Goal: Transaction & Acquisition: Purchase product/service

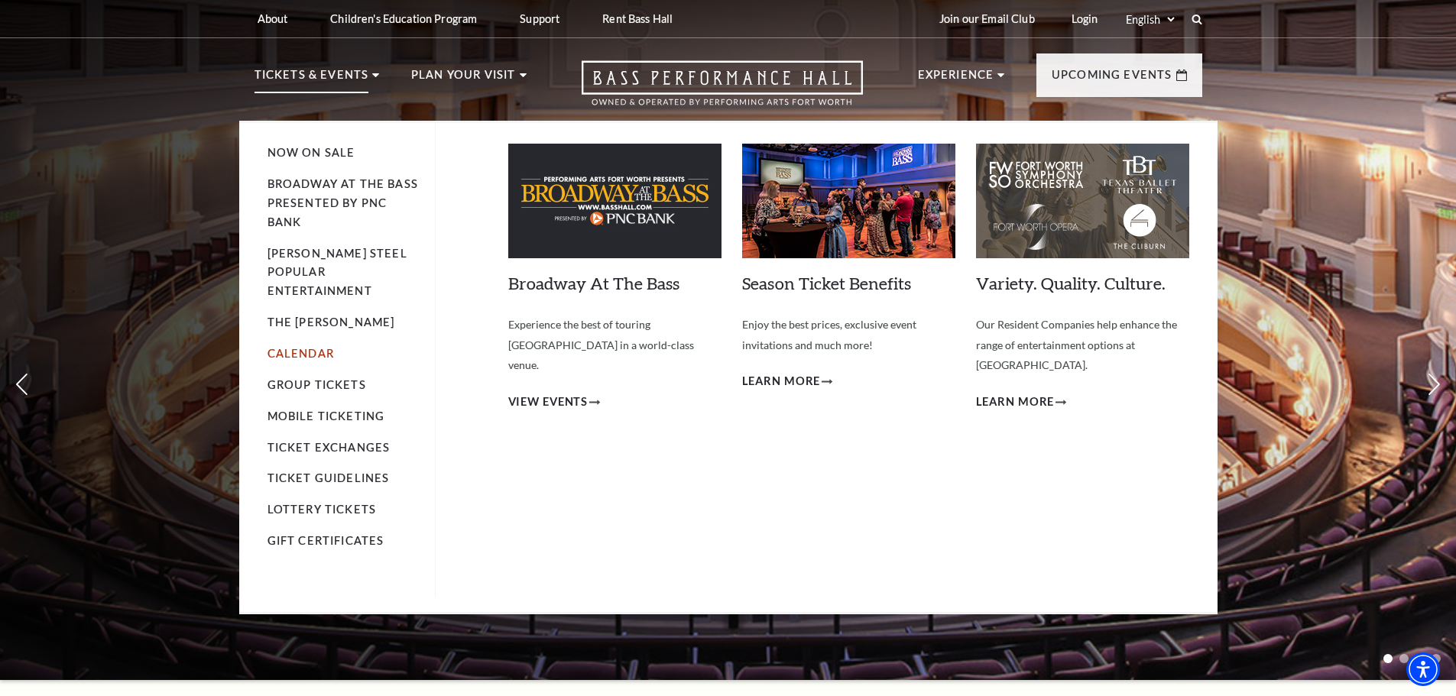
click at [302, 347] on link "Calendar" at bounding box center [301, 353] width 66 height 13
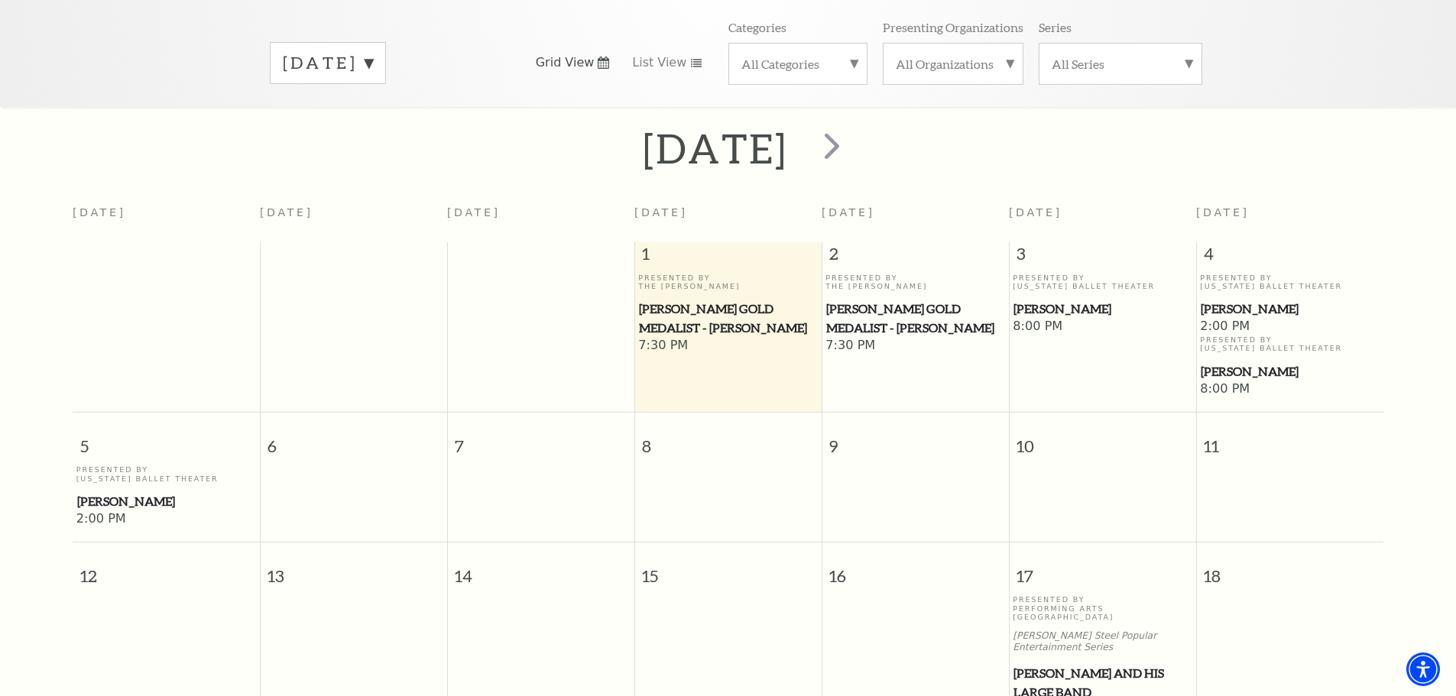
scroll to position [212, 0]
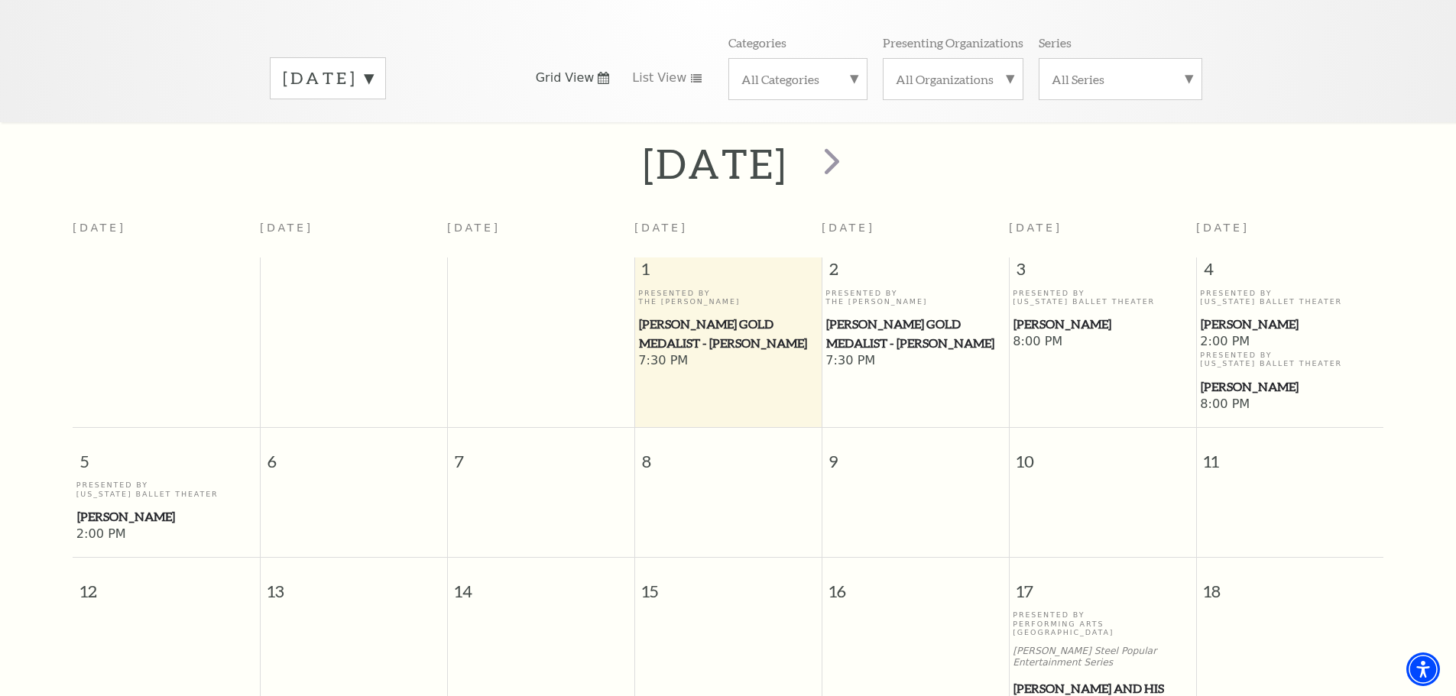
click at [708, 315] on span "Cliburn Gold Medalist - Aristo Sham" at bounding box center [728, 333] width 178 height 37
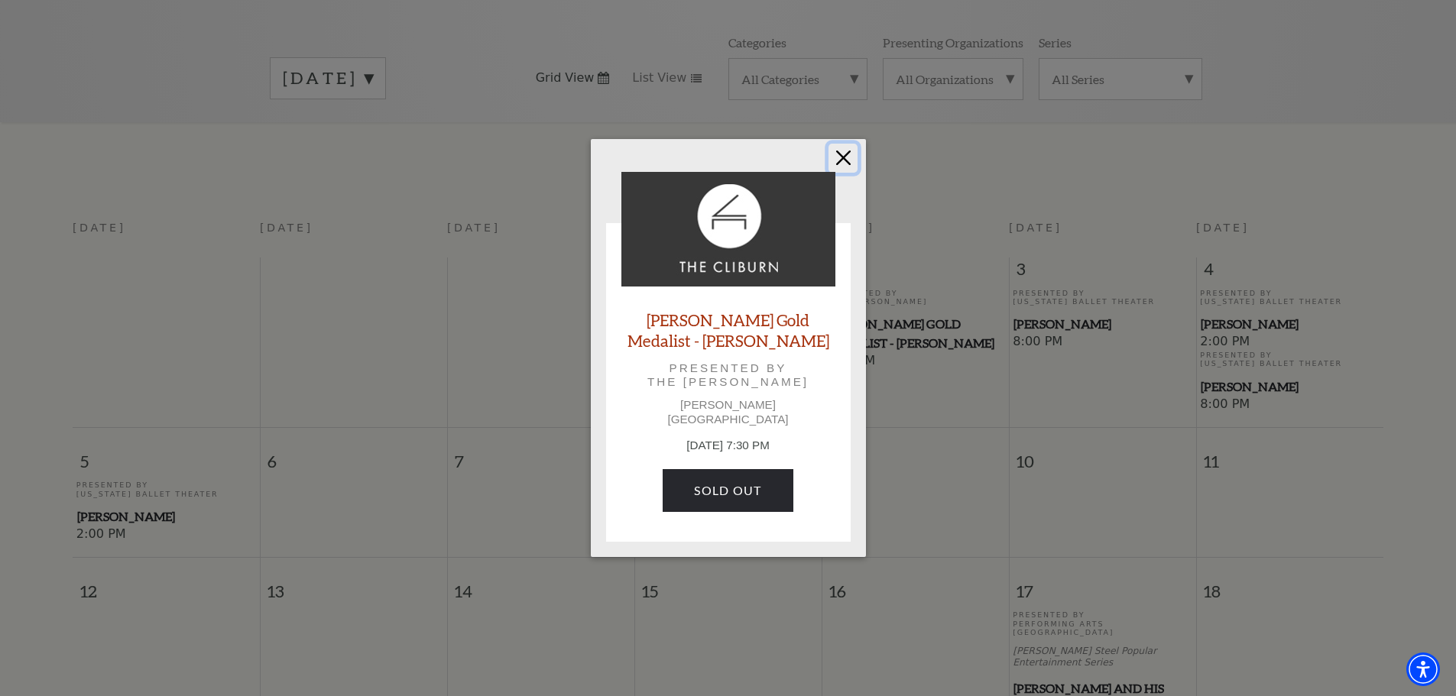
click at [840, 169] on button "Close" at bounding box center [843, 158] width 29 height 29
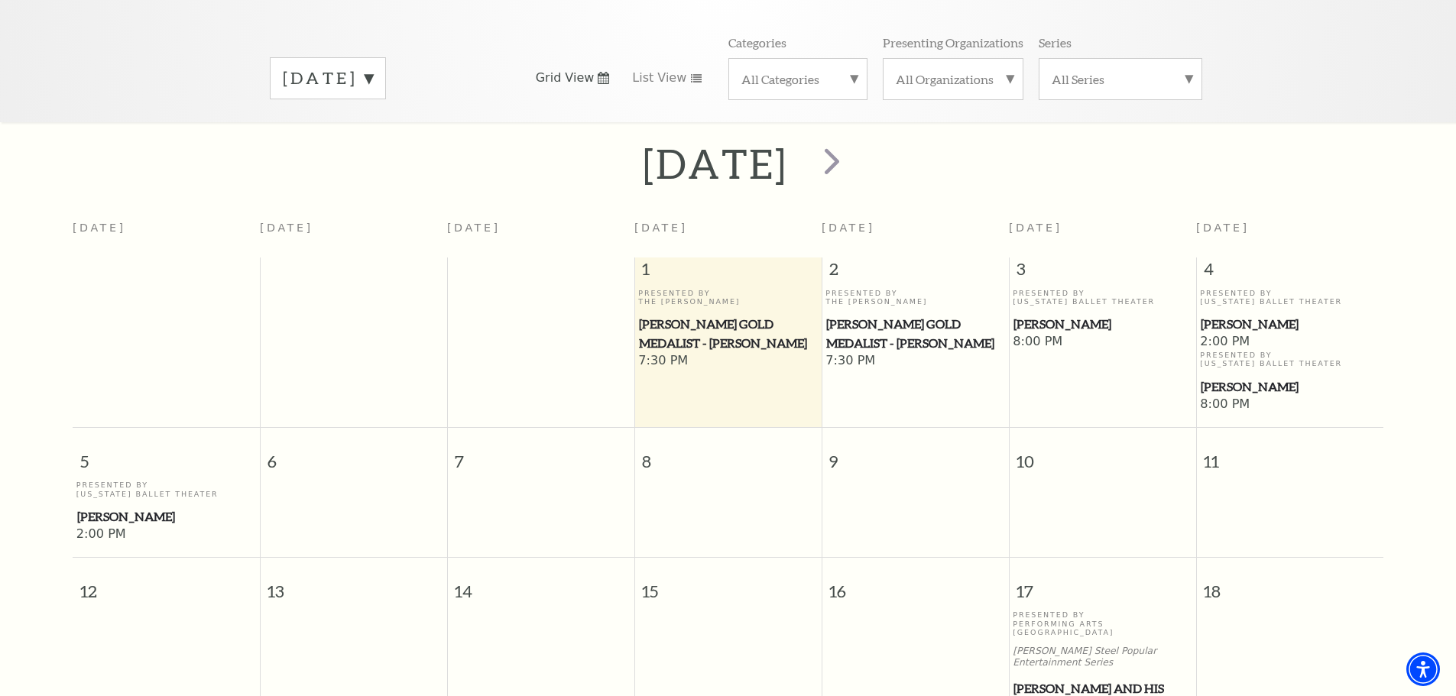
scroll to position [59, 0]
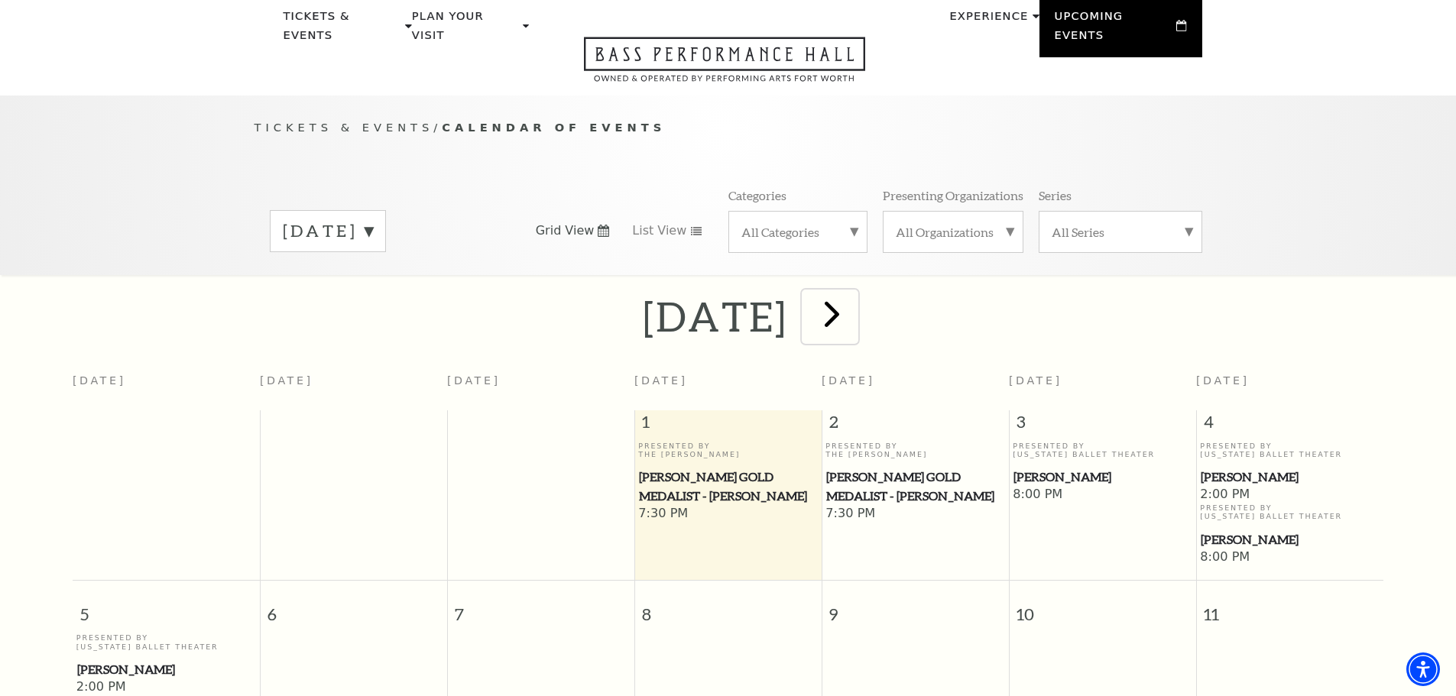
click at [854, 292] on span "next" at bounding box center [832, 314] width 44 height 44
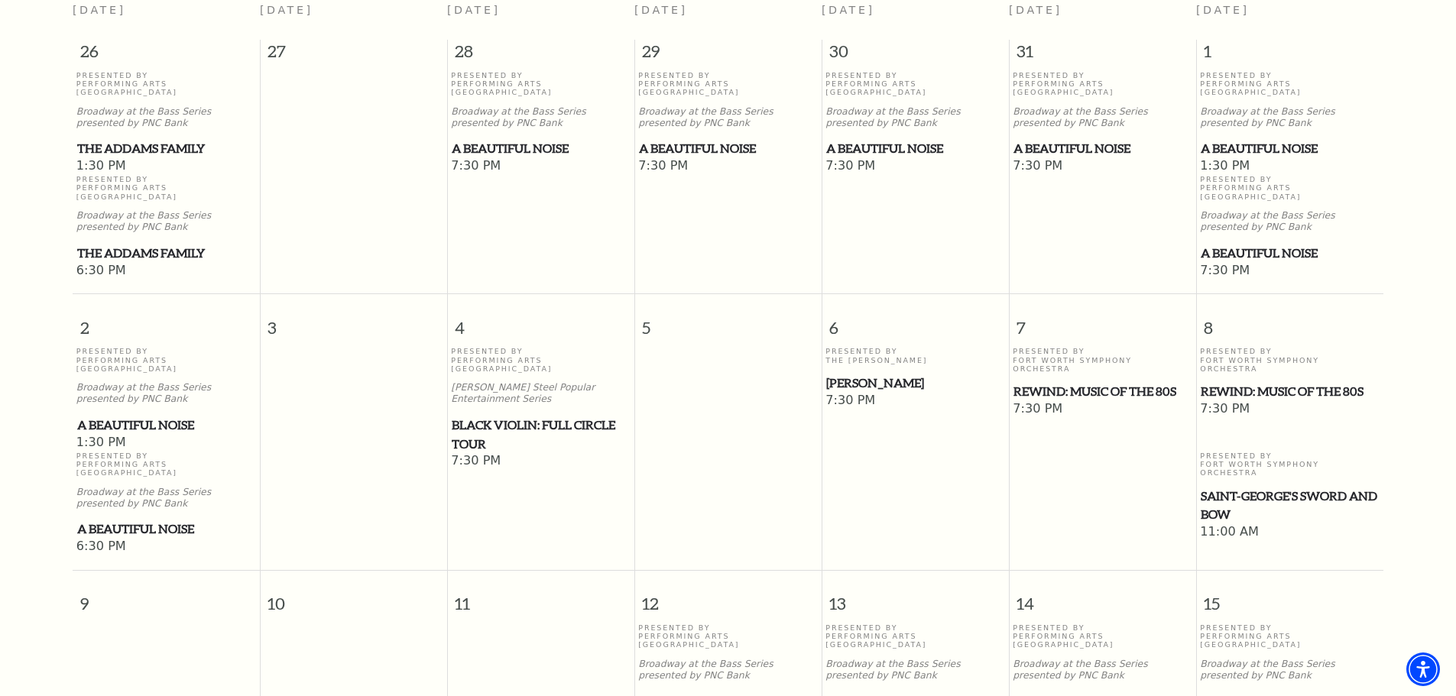
scroll to position [441, 0]
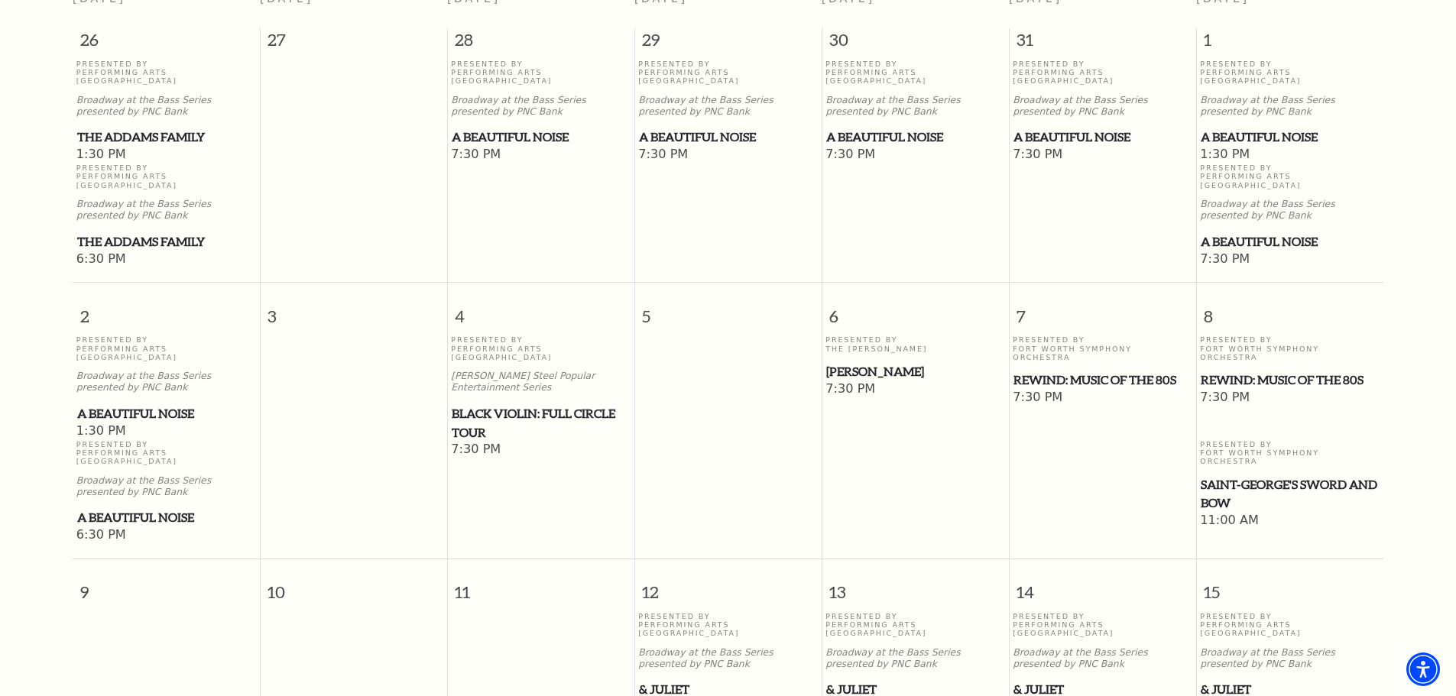
click at [894, 362] on span "Beatrice Rana" at bounding box center [915, 371] width 178 height 19
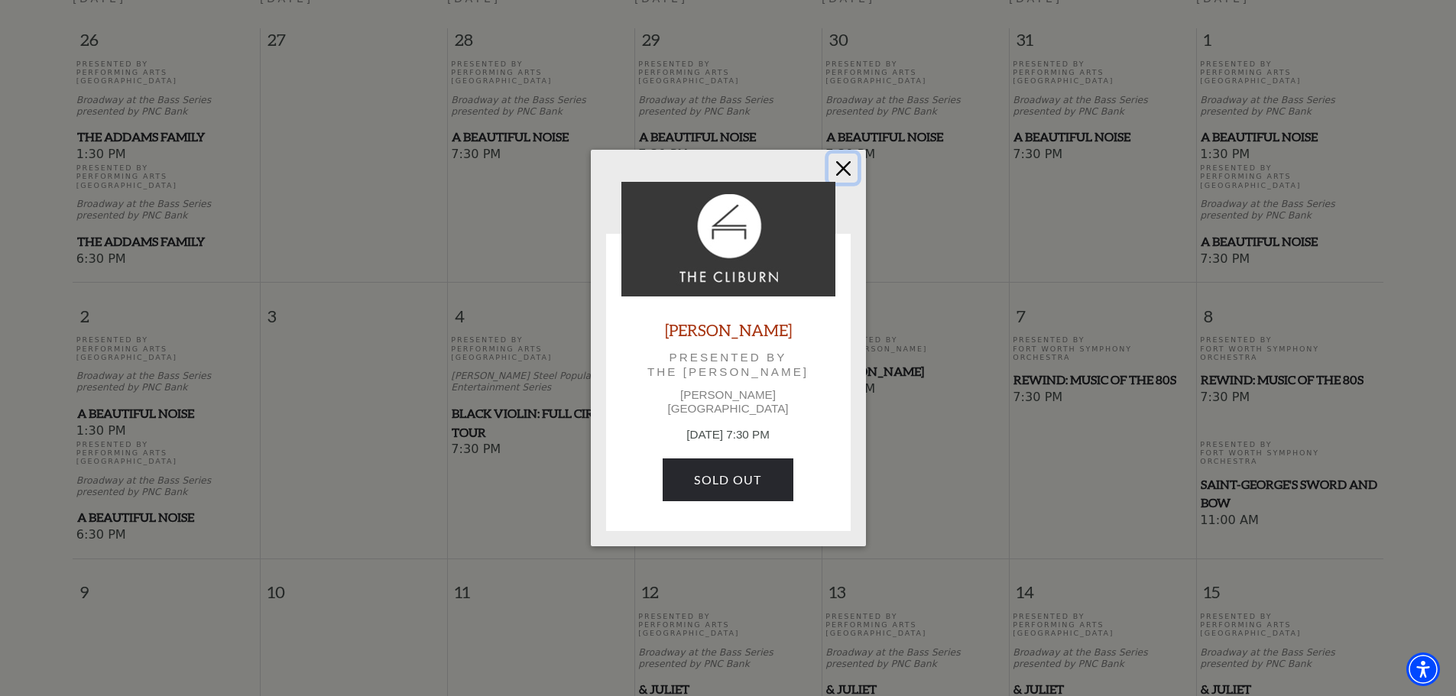
click at [847, 173] on button "Close" at bounding box center [843, 168] width 29 height 29
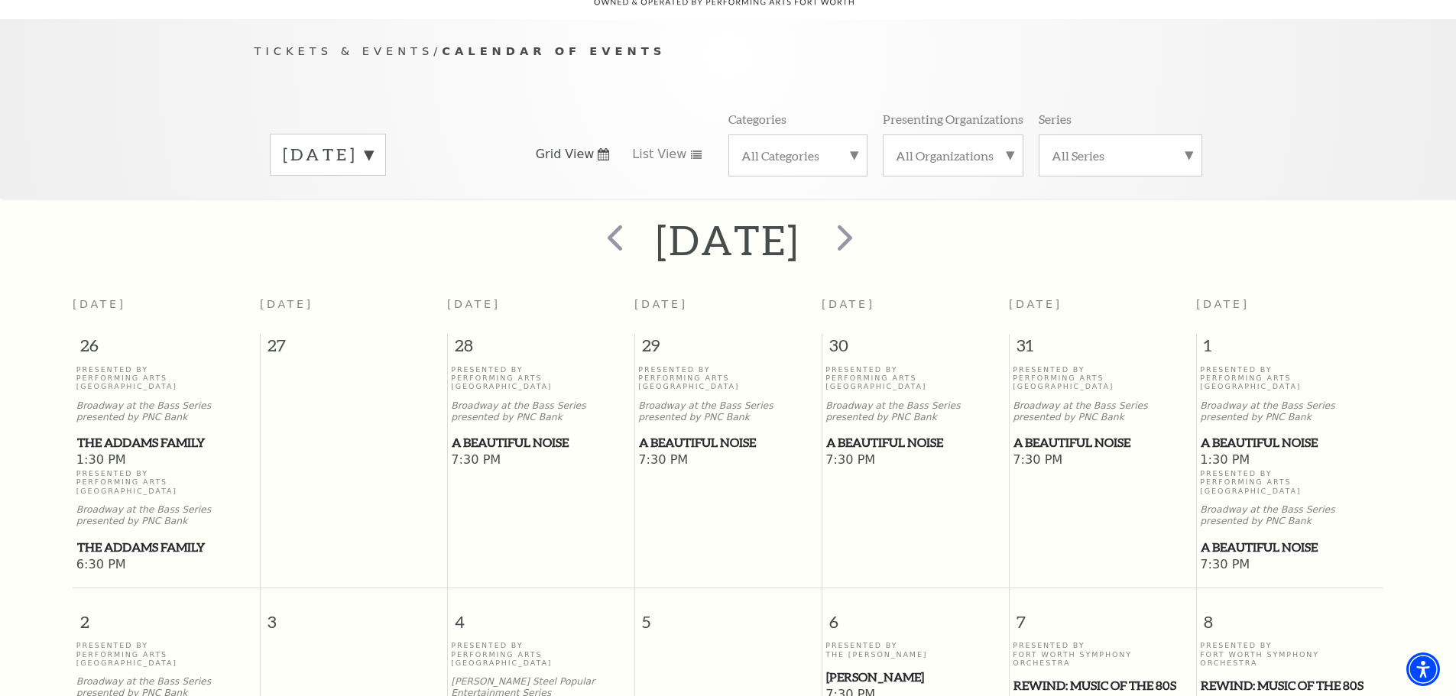
scroll to position [59, 0]
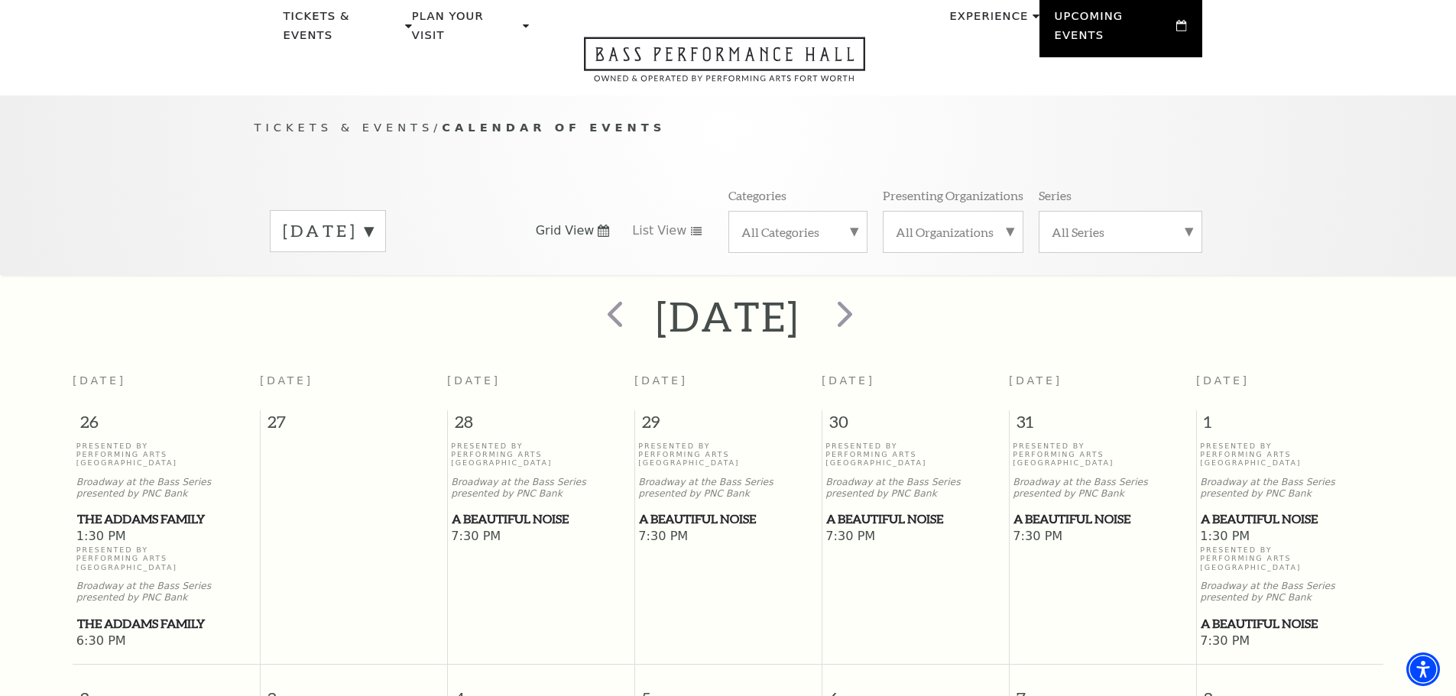
click at [819, 211] on div "All Categories" at bounding box center [797, 232] width 139 height 42
click at [984, 224] on label "All Organizations" at bounding box center [953, 232] width 115 height 16
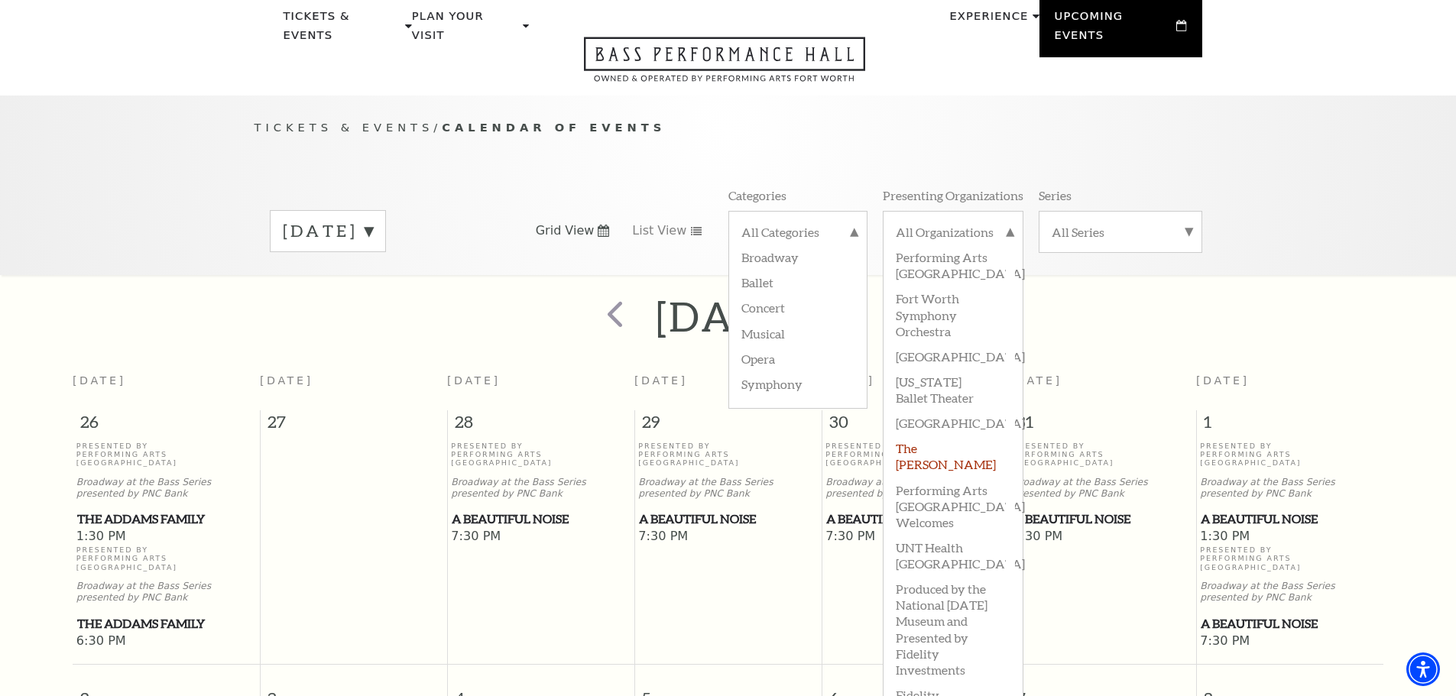
click at [932, 456] on label "The Cliburn" at bounding box center [953, 455] width 115 height 41
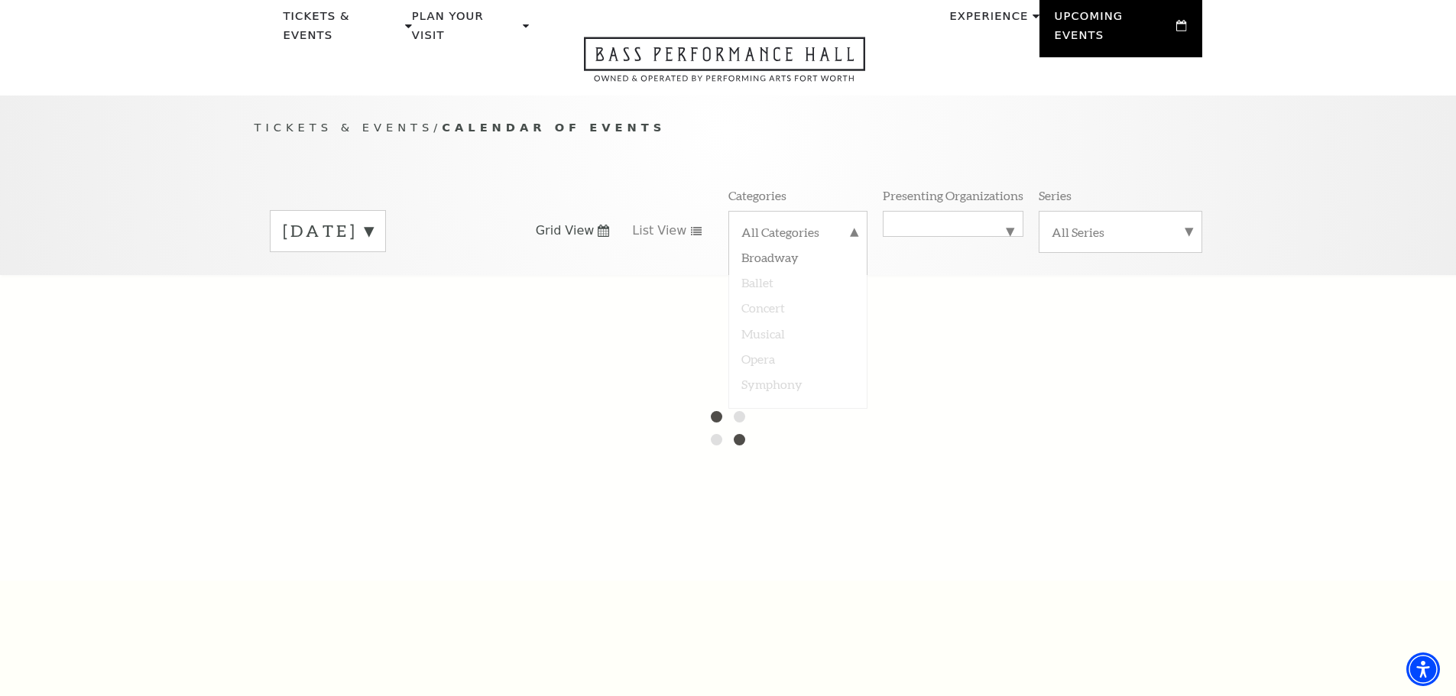
click at [1351, 242] on div "Tickets & Events / Calendar of Events November 2025 Grid View List View Categor…" at bounding box center [728, 186] width 1456 height 180
click at [849, 224] on label "All Categories" at bounding box center [797, 234] width 113 height 20
click at [1000, 224] on label "The Cliburn" at bounding box center [953, 224] width 115 height 0
click at [976, 224] on label "All Organizations" at bounding box center [953, 234] width 115 height 20
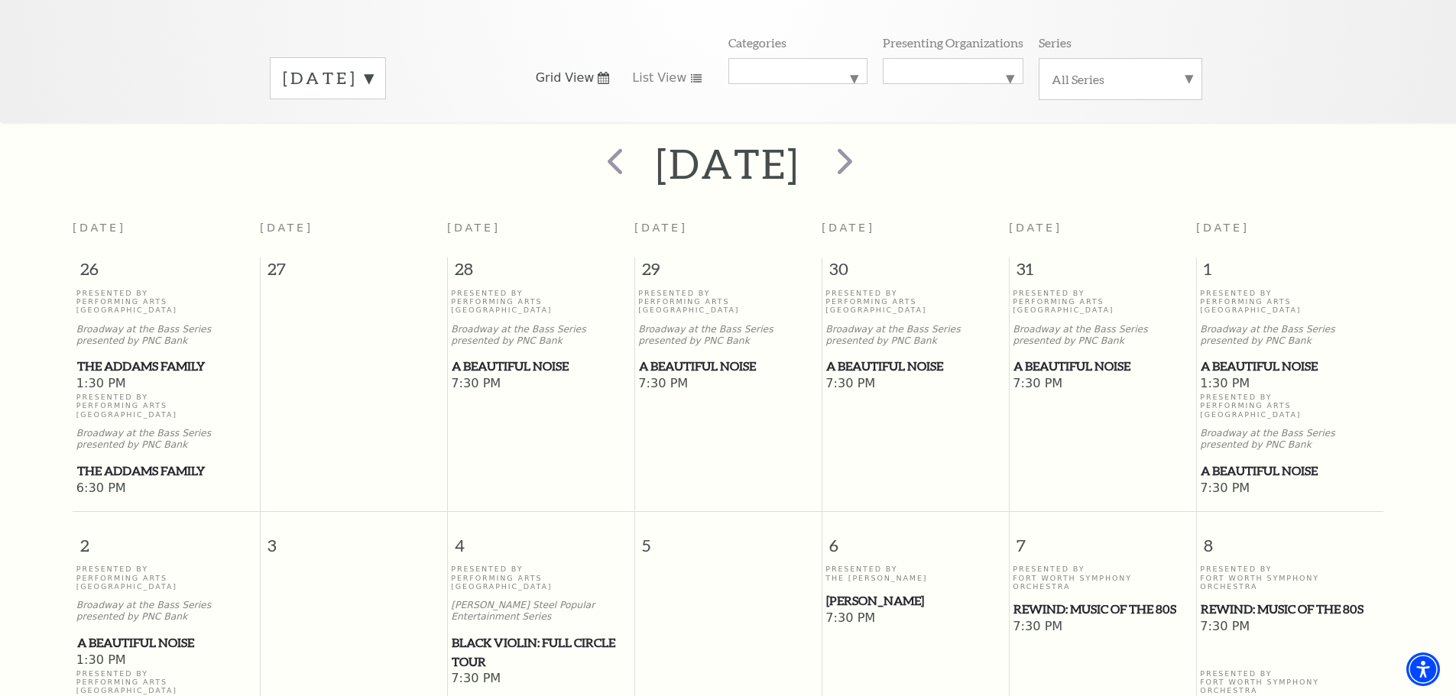
scroll to position [135, 0]
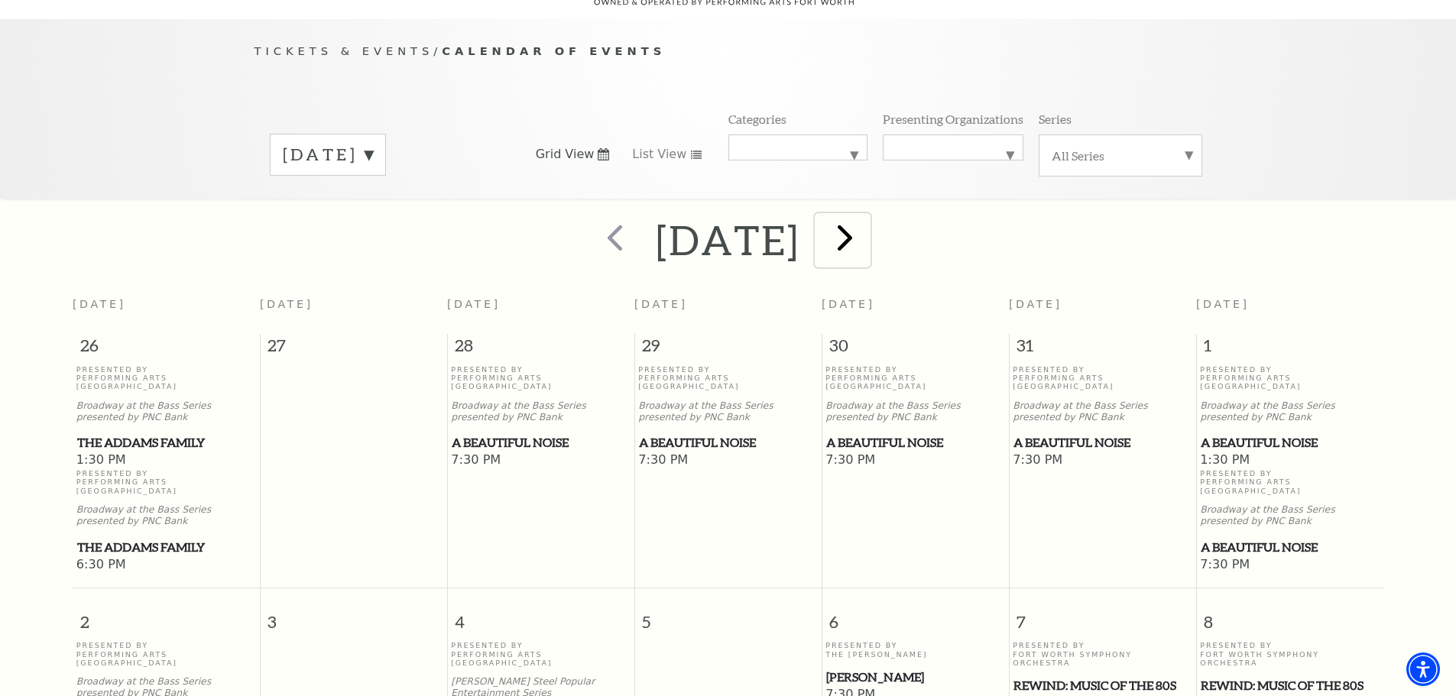
click at [867, 224] on span "next" at bounding box center [845, 238] width 44 height 44
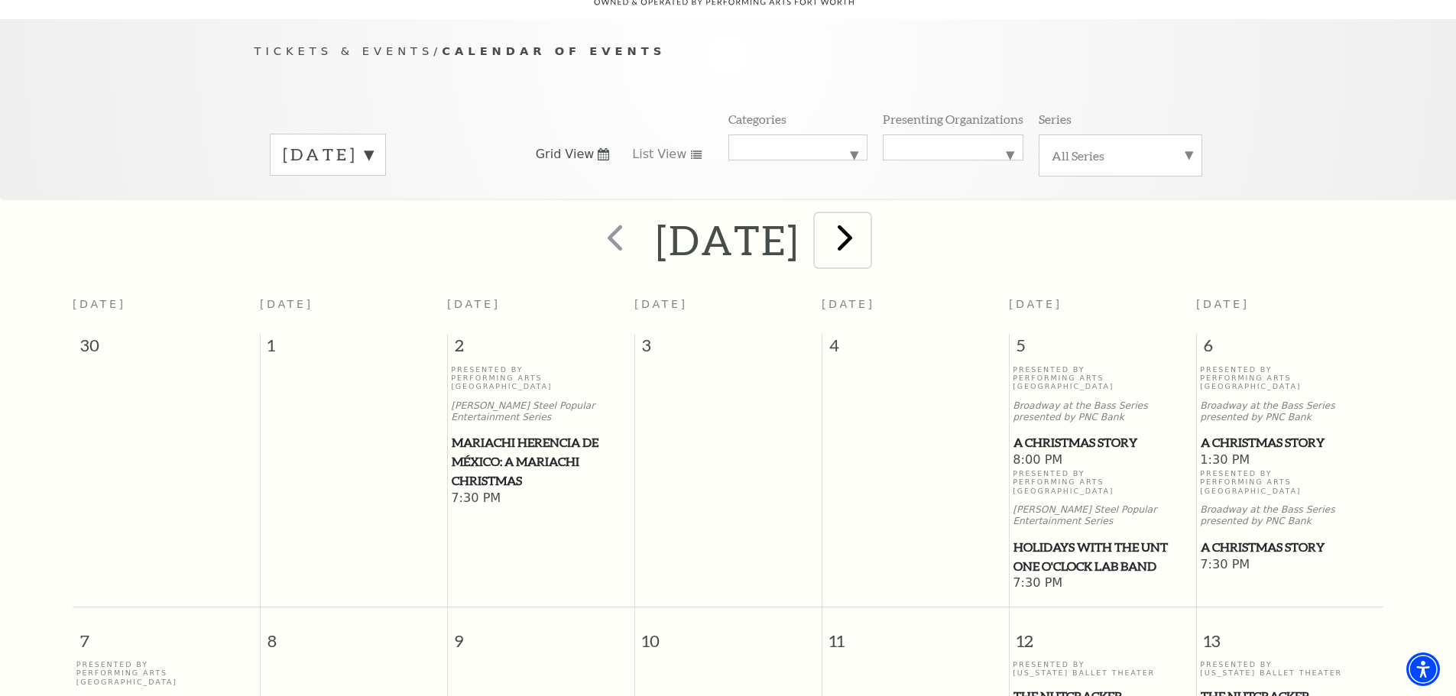
click at [867, 234] on span "next" at bounding box center [845, 238] width 44 height 44
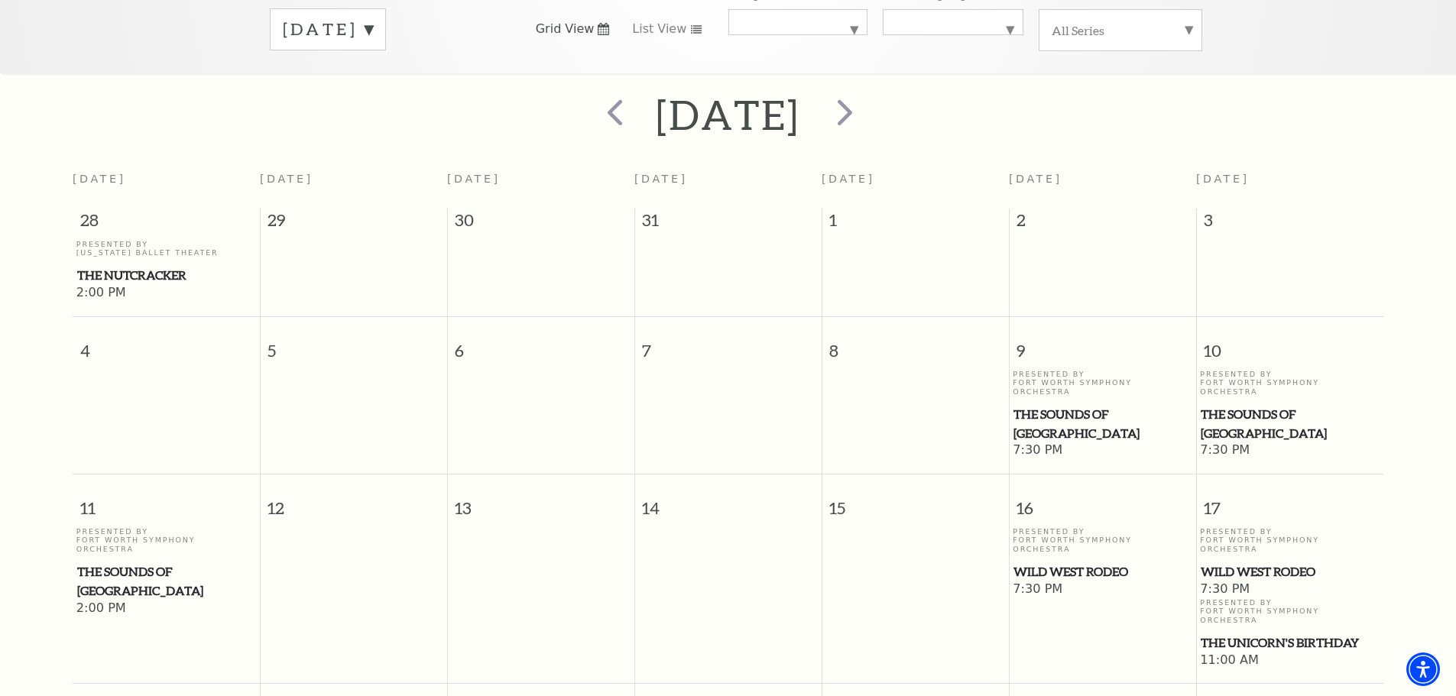
scroll to position [59, 0]
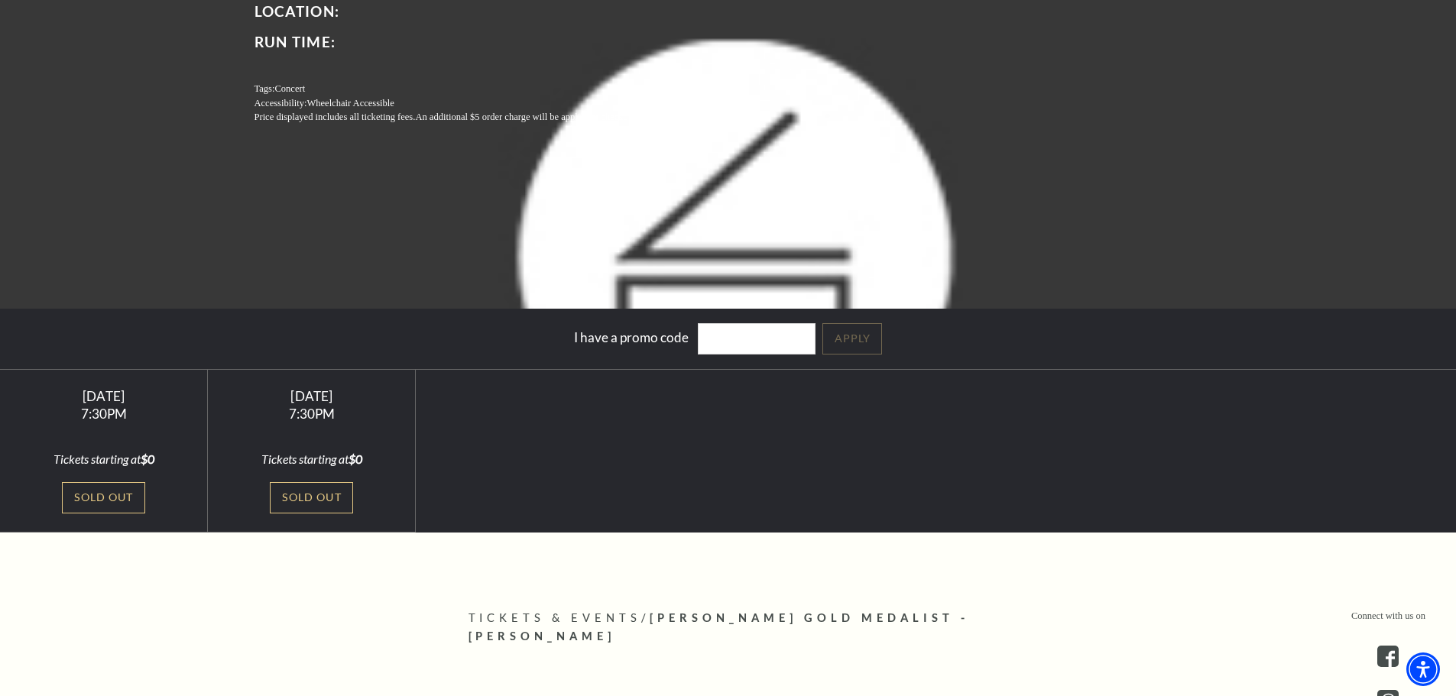
scroll to position [306, 0]
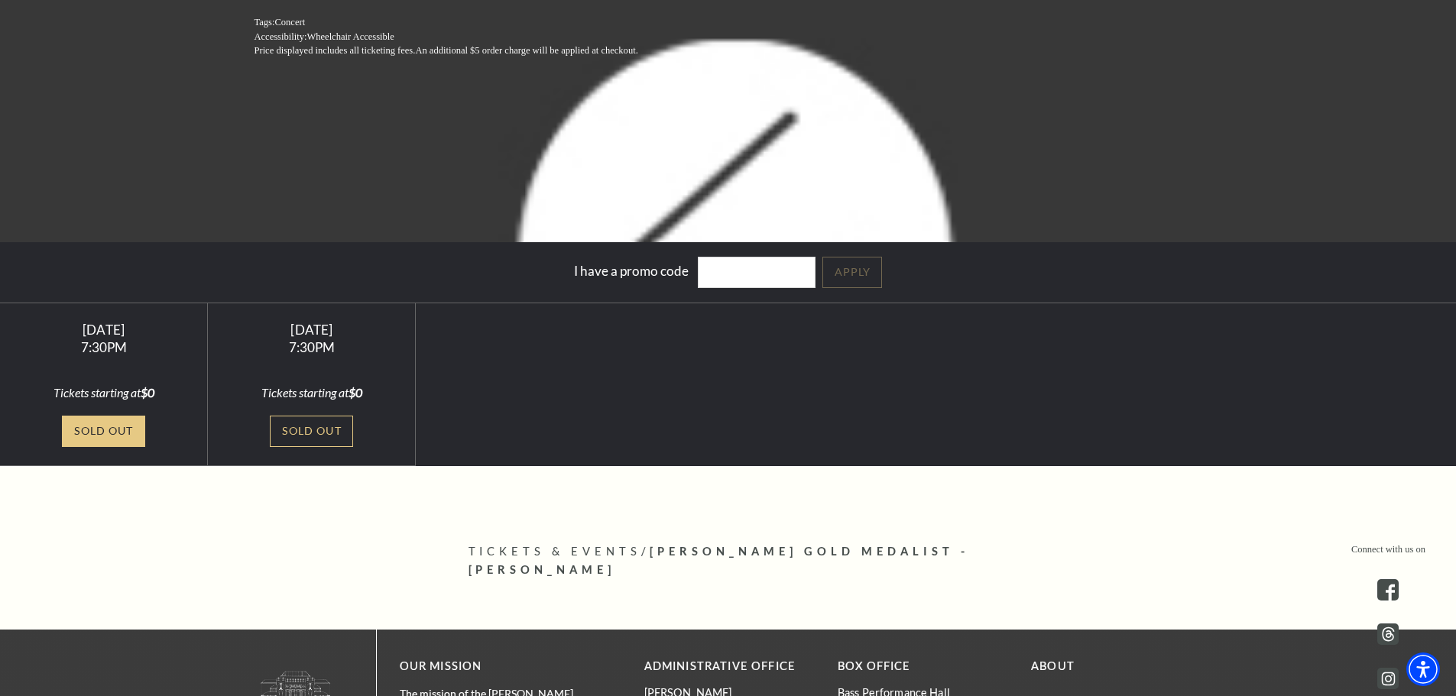
click at [96, 428] on link "Sold Out" at bounding box center [103, 431] width 83 height 31
click at [101, 431] on link "Sold Out" at bounding box center [103, 431] width 83 height 31
click at [319, 426] on link "Sold Out" at bounding box center [311, 431] width 83 height 31
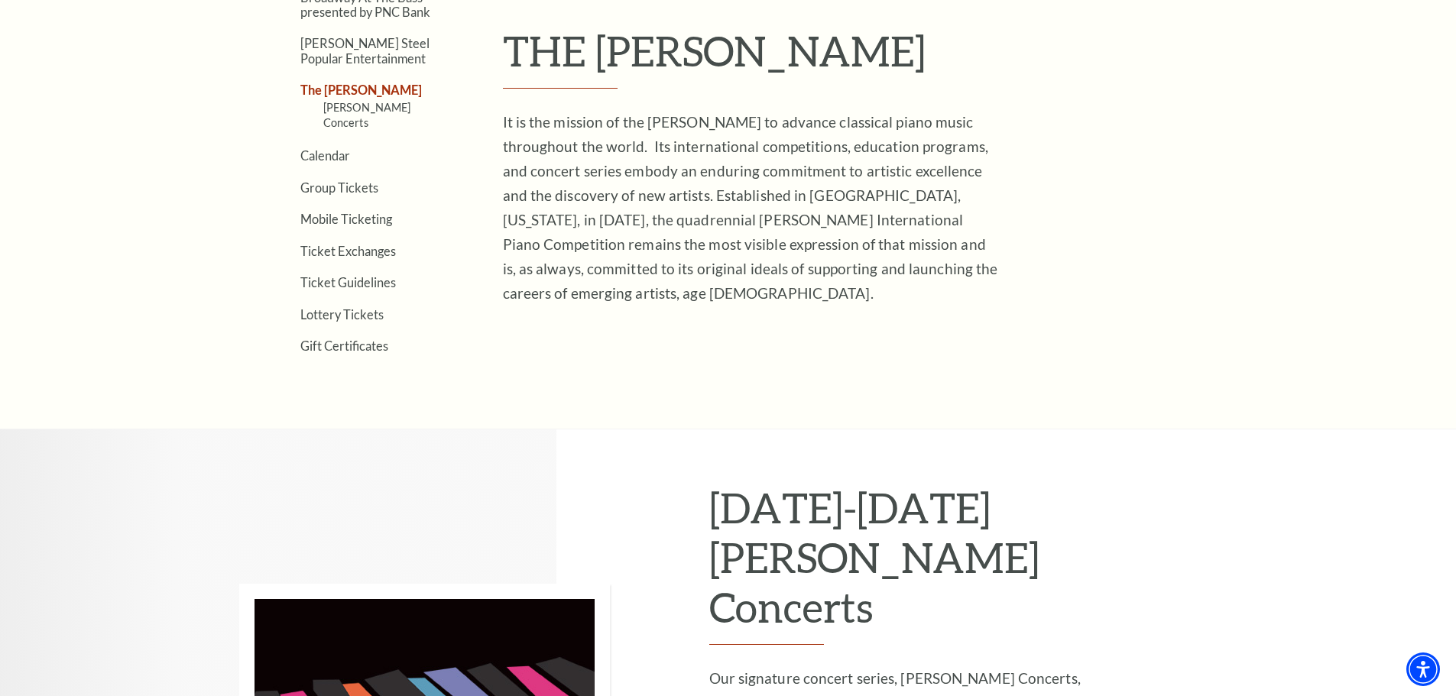
scroll to position [459, 0]
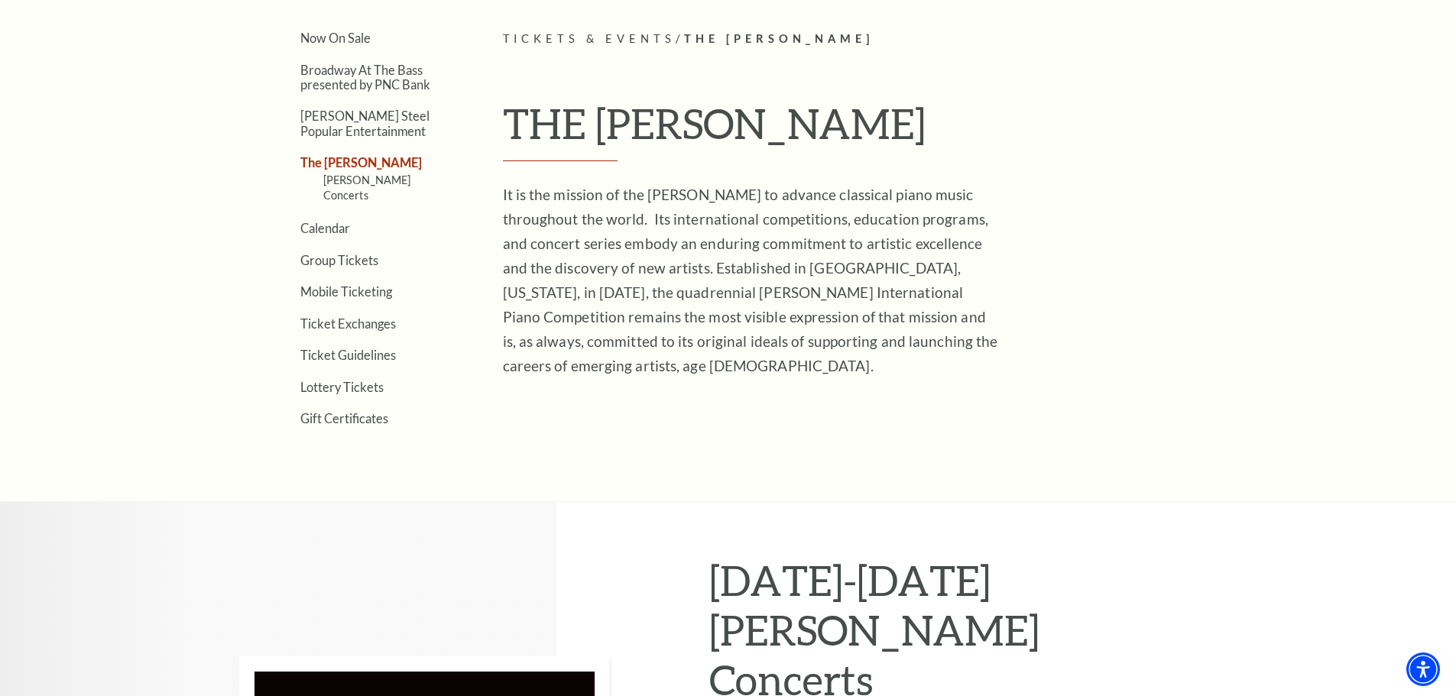
click at [342, 223] on ul "Now On Sale Broadway At The Bass presented by PNC Bank Irwin Steel Popular Ente…" at bounding box center [356, 227] width 203 height 395
click at [339, 221] on link "Calendar" at bounding box center [325, 228] width 50 height 15
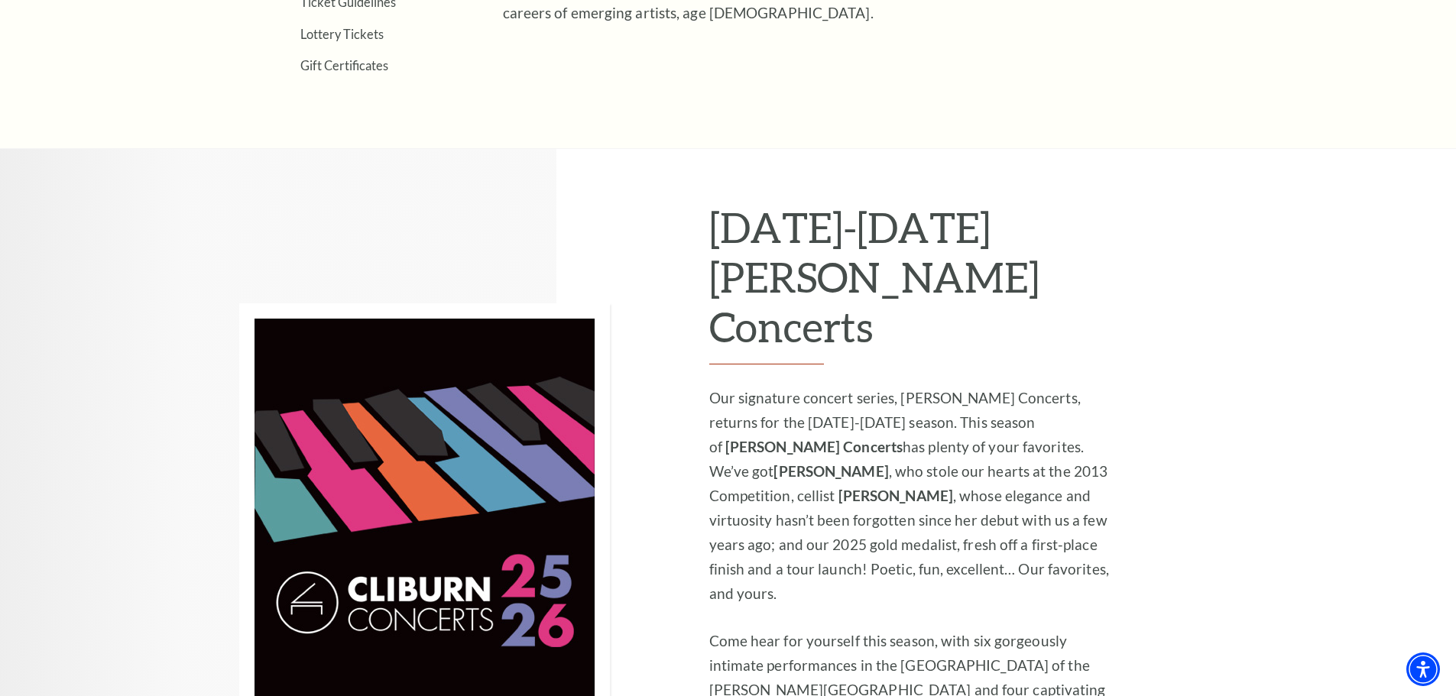
scroll to position [917, 0]
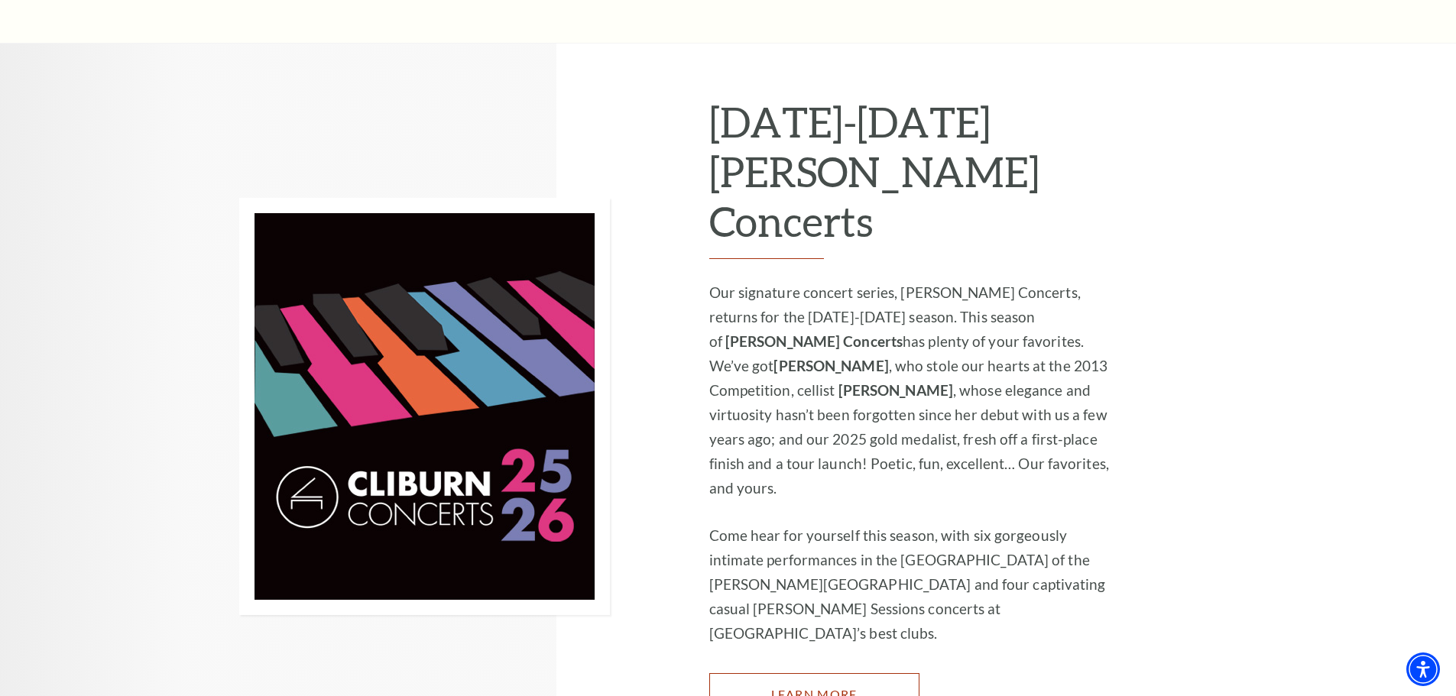
click at [858, 673] on link "Learn More" at bounding box center [814, 694] width 210 height 43
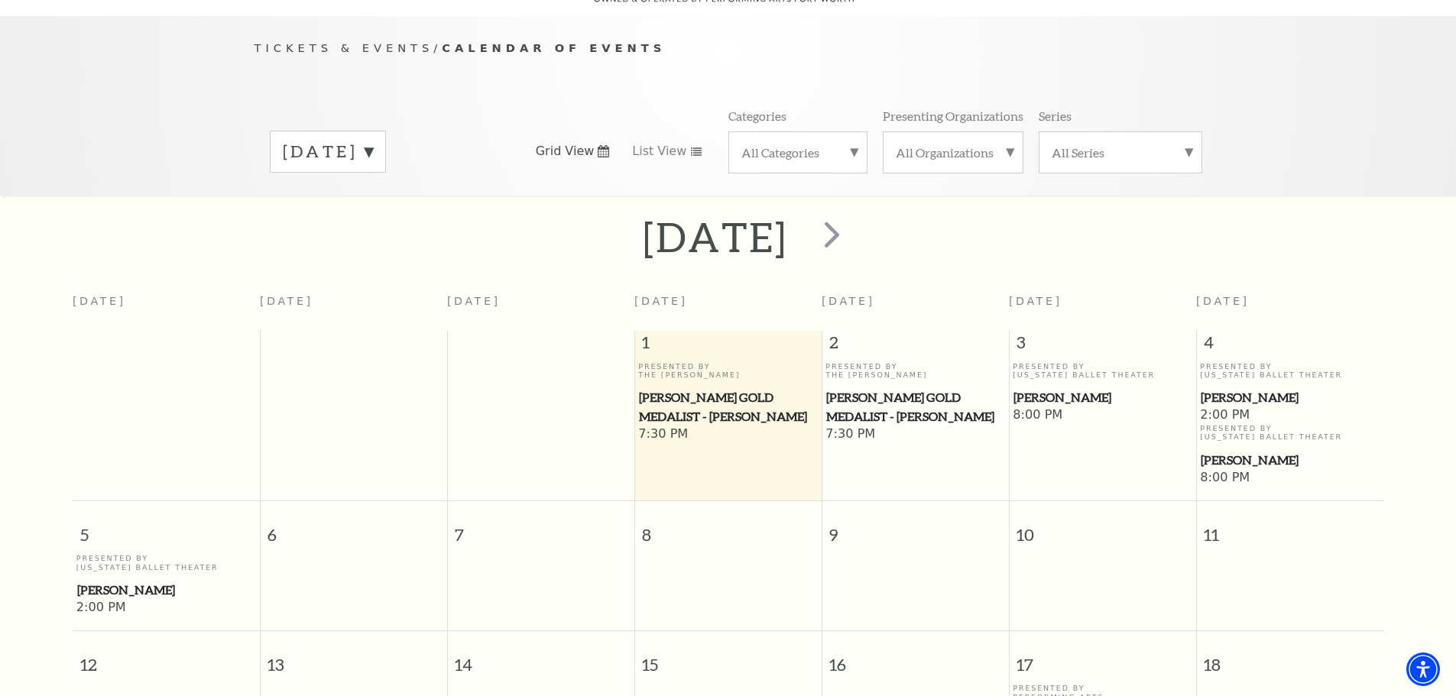
scroll to position [135, 0]
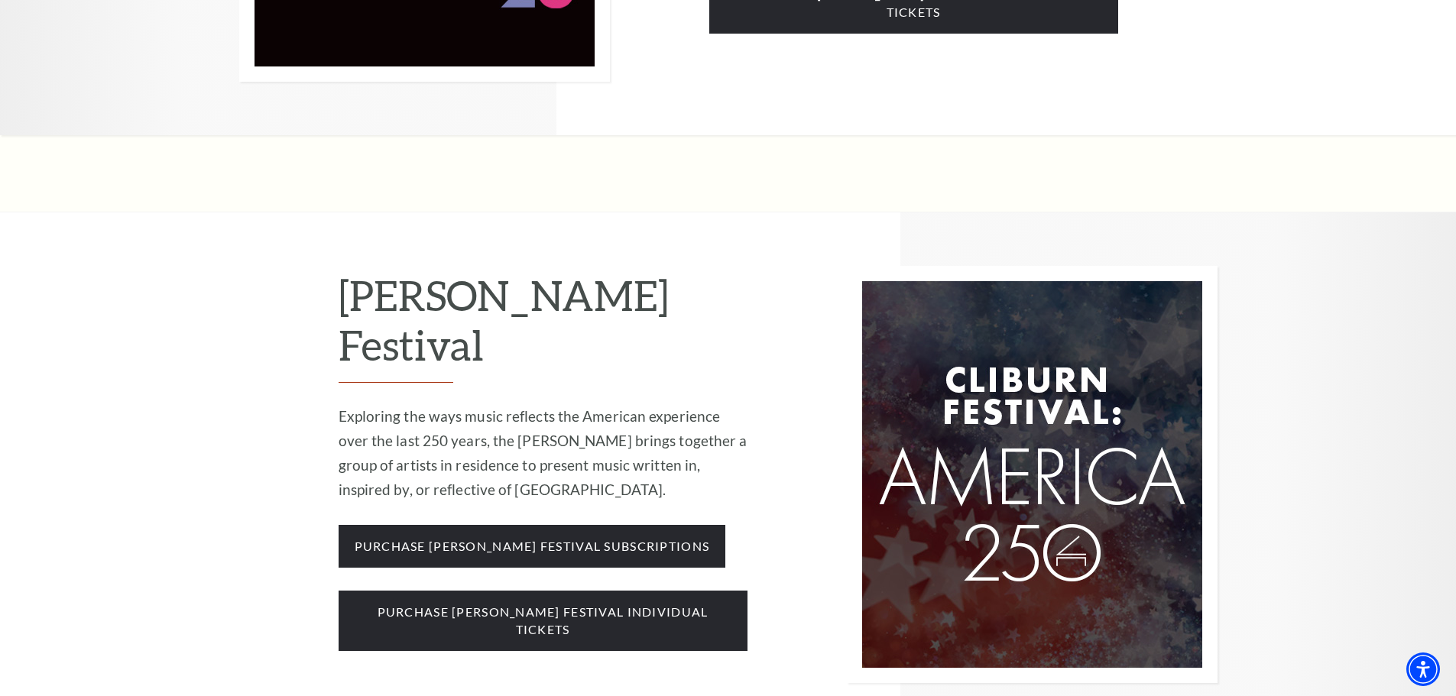
scroll to position [1679, 0]
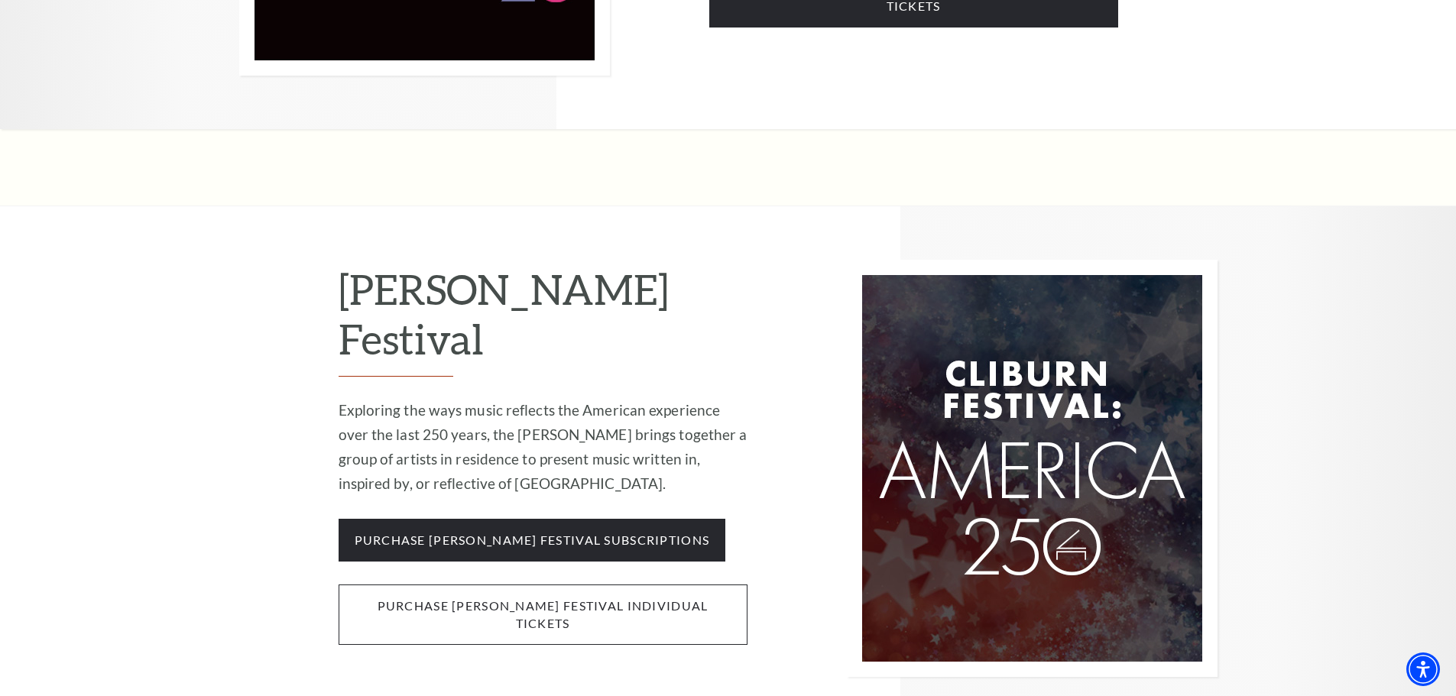
click at [670, 585] on span "purchase cliburn festival individual tickets" at bounding box center [543, 615] width 409 height 60
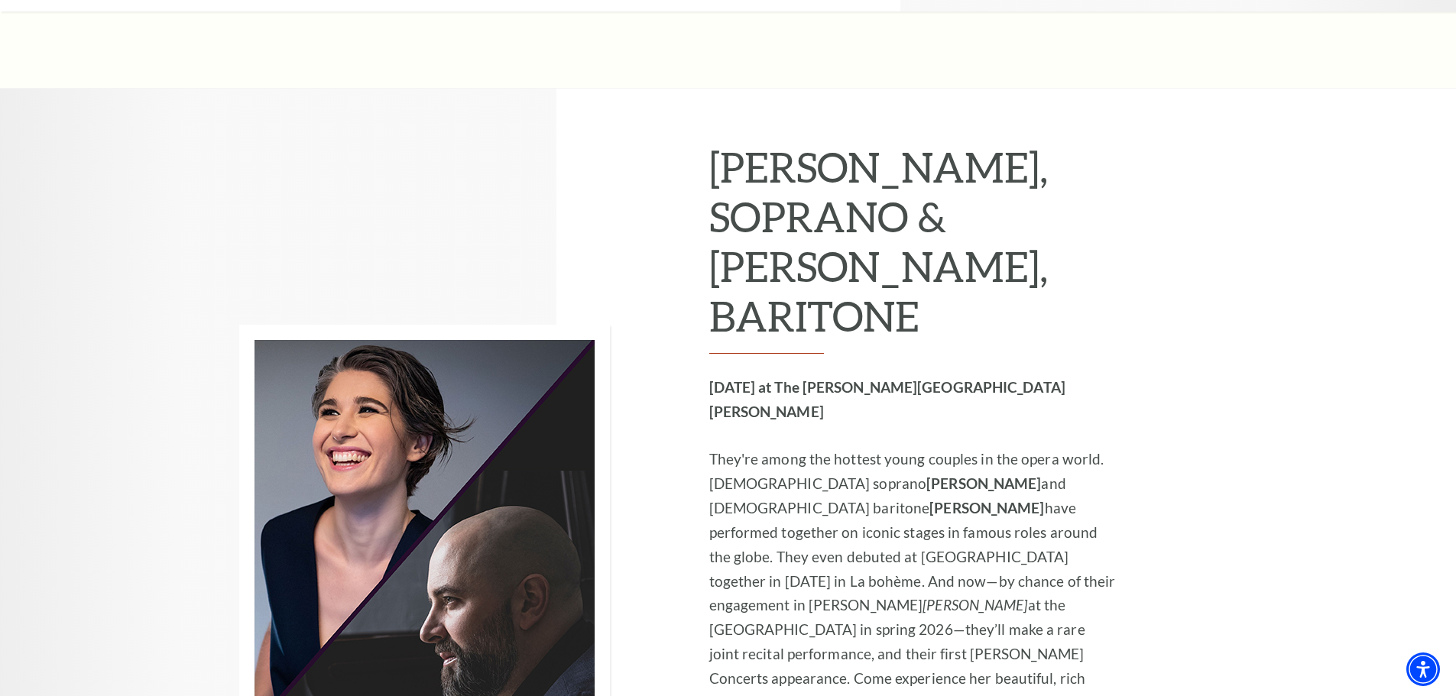
scroll to position [4051, 0]
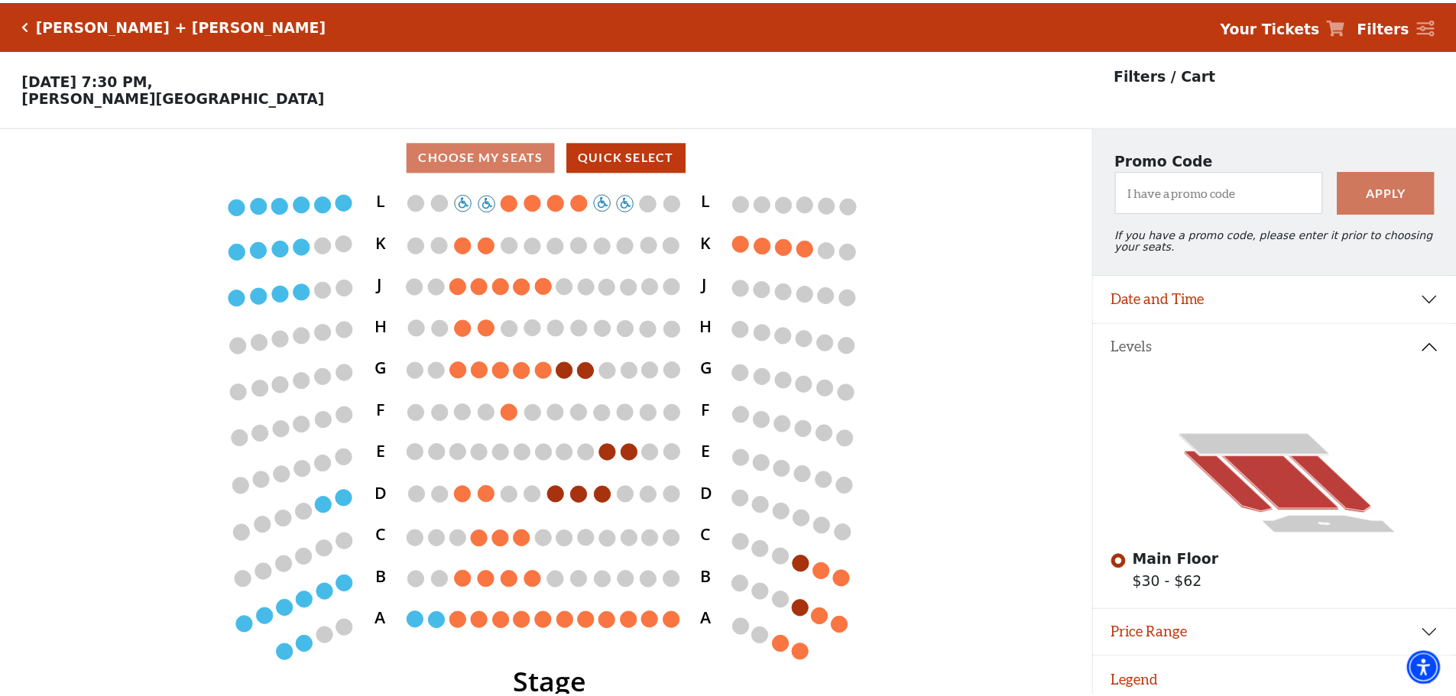
scroll to position [37, 0]
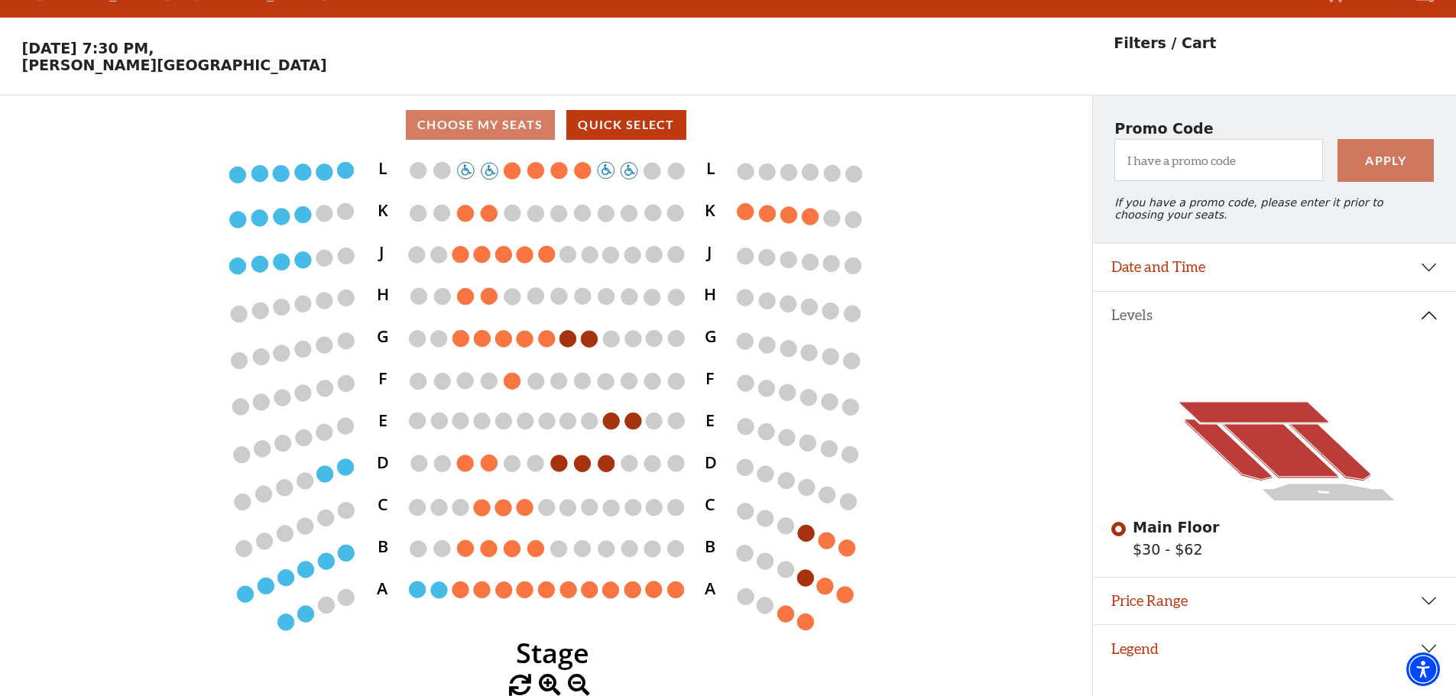
click at [1270, 420] on icon at bounding box center [1254, 412] width 151 height 21
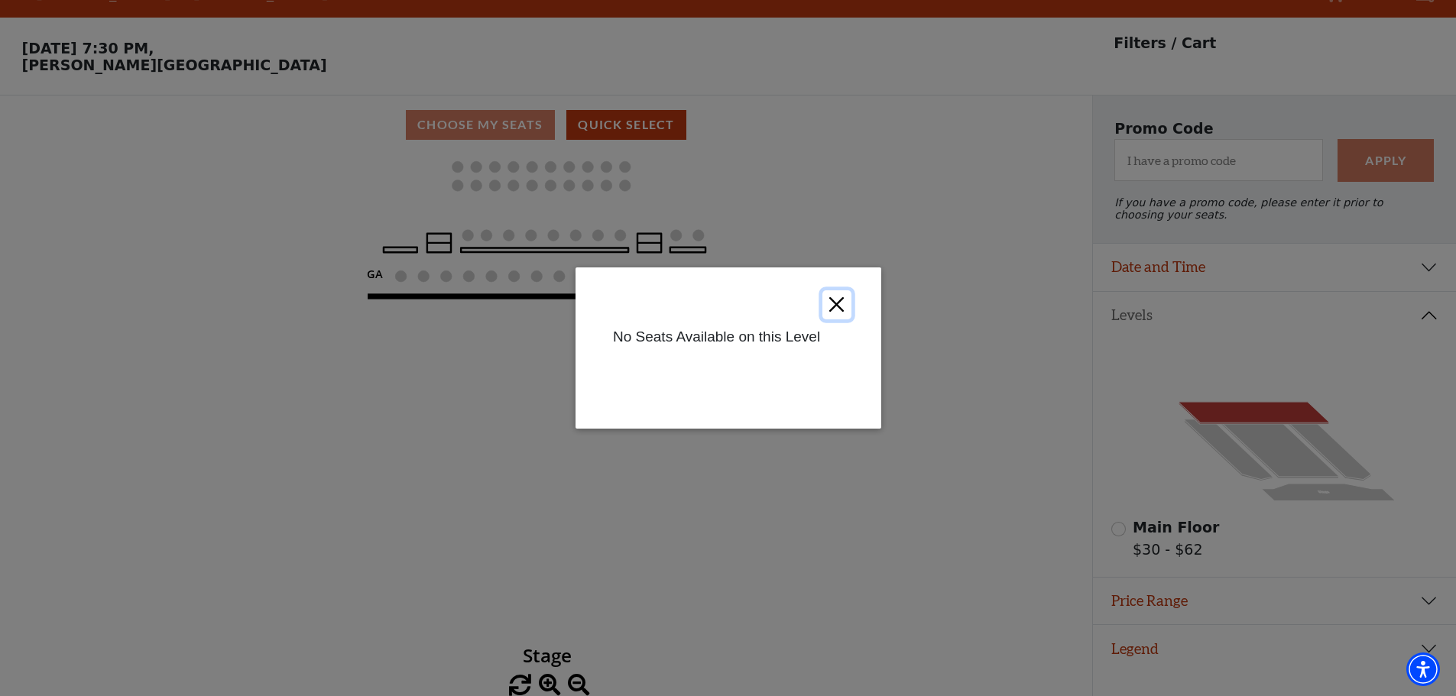
click at [829, 300] on button "Close" at bounding box center [836, 304] width 29 height 29
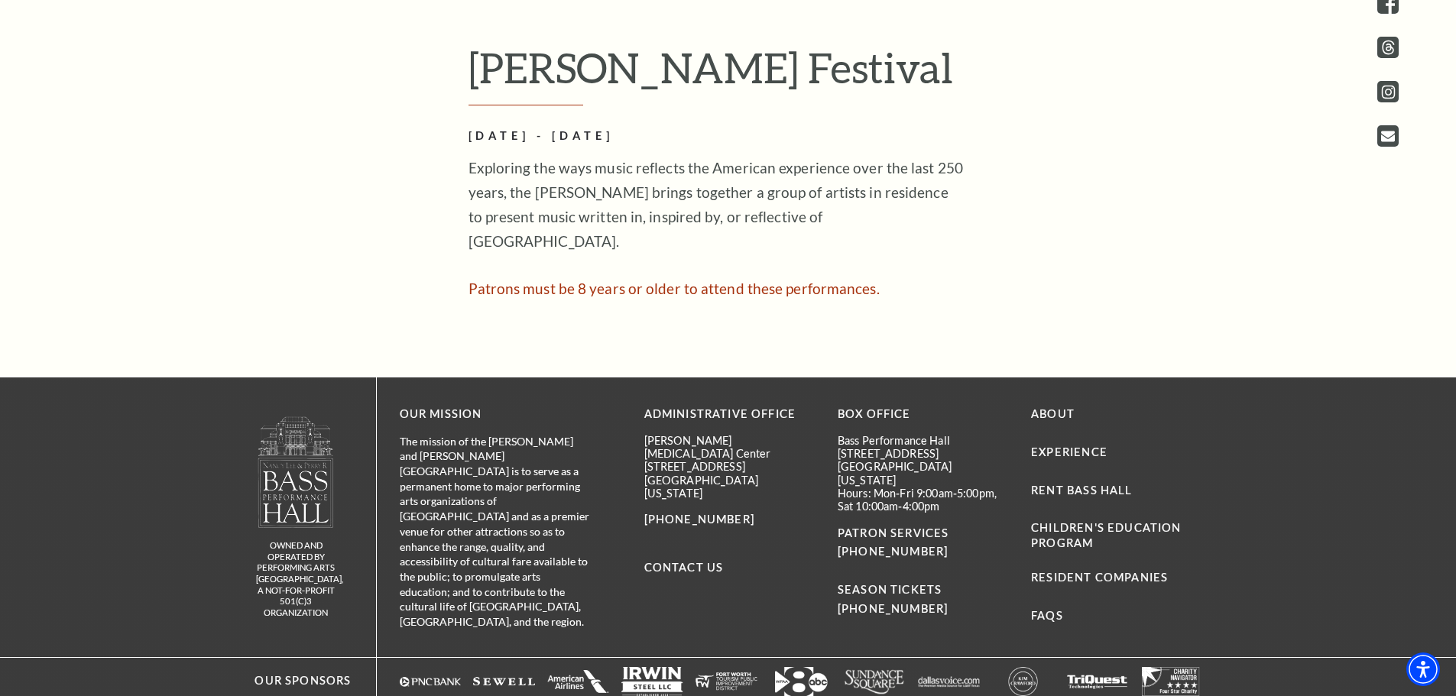
scroll to position [932, 0]
